Goal: Navigation & Orientation: Find specific page/section

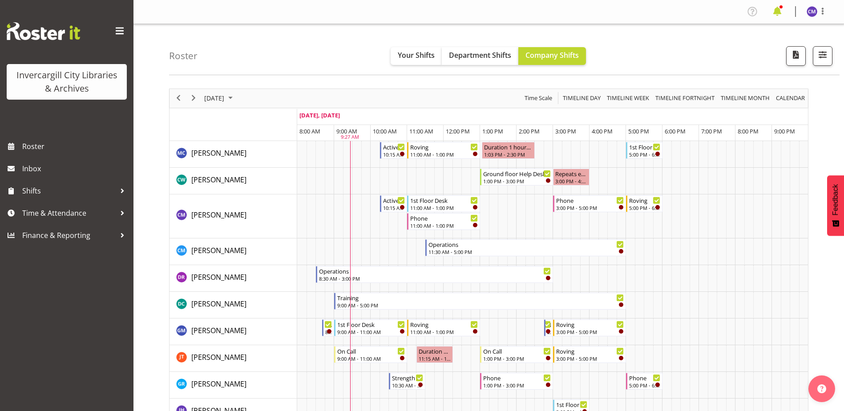
click at [777, 12] on span at bounding box center [777, 11] width 14 height 14
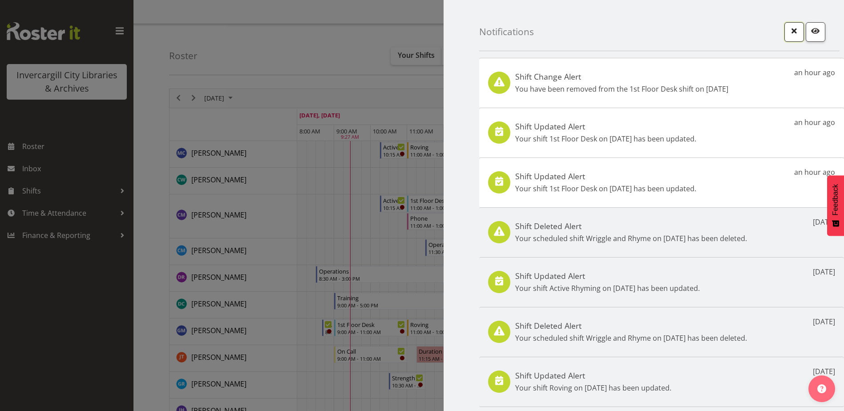
click at [790, 31] on span "button" at bounding box center [794, 31] width 12 height 12
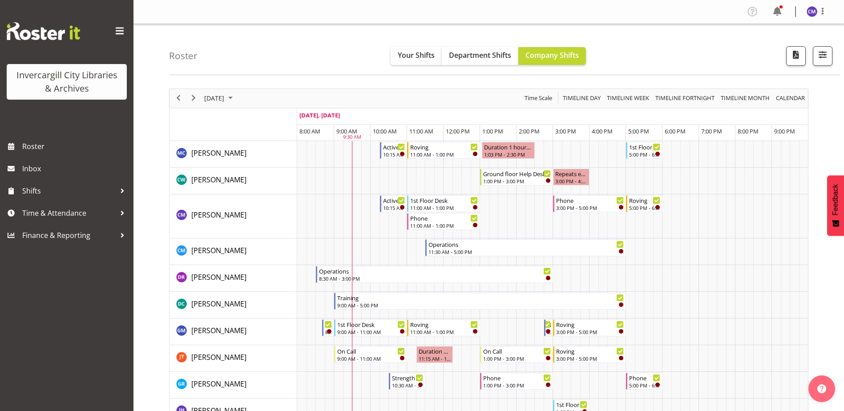
click at [218, 32] on div "Roster Your Shifts Department Shifts Company Shifts All Locations [GEOGRAPHIC_D…" at bounding box center [504, 49] width 670 height 51
click at [283, 46] on div "Roster Your Shifts Department Shifts Company Shifts All Locations [GEOGRAPHIC_D…" at bounding box center [504, 49] width 670 height 51
click at [169, 4] on div "Profile Log Out" at bounding box center [488, 12] width 710 height 24
